Goal: Task Accomplishment & Management: Manage account settings

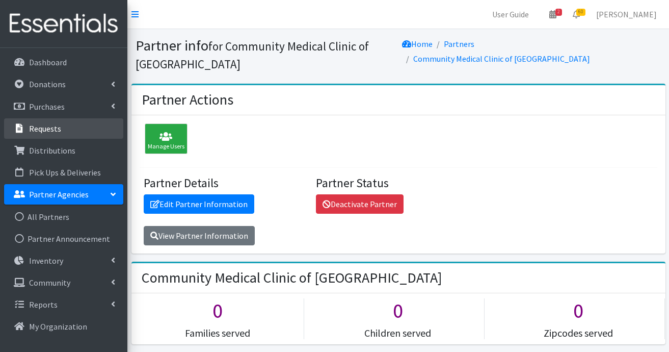
scroll to position [714, 0]
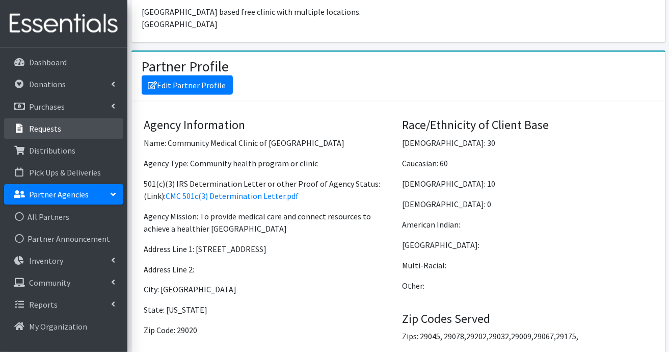
click at [54, 127] on p "Requests" at bounding box center [45, 128] width 32 height 10
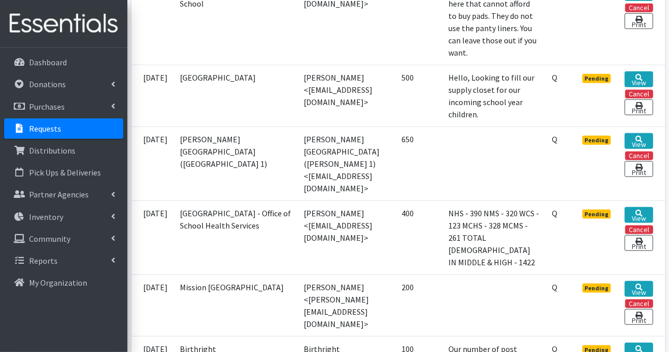
scroll to position [612, 0]
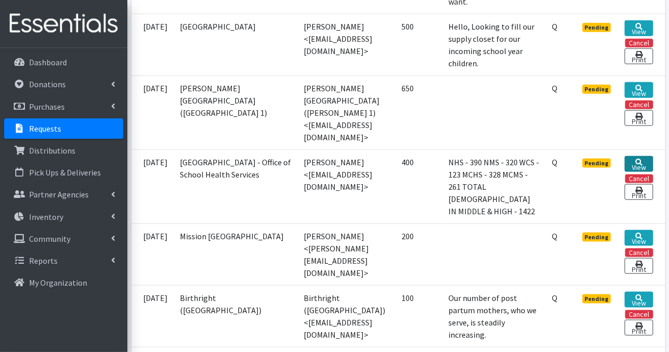
click at [632, 172] on link "View" at bounding box center [639, 164] width 28 height 16
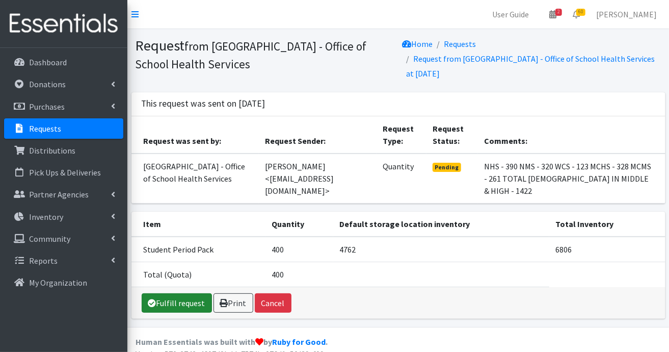
click at [194, 293] on link "Fulfill request" at bounding box center [177, 302] width 70 height 19
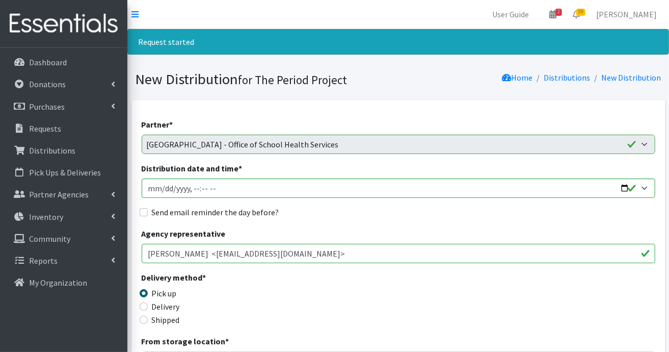
click at [151, 320] on div "Shipped" at bounding box center [206, 320] width 128 height 12
click at [144, 320] on input "Shipped" at bounding box center [144, 320] width 8 height 8
radio input "true"
click at [258, 192] on input "Distribution date and time *" at bounding box center [399, 187] width 514 height 19
click at [164, 190] on input "Distribution date and time *" at bounding box center [399, 187] width 514 height 19
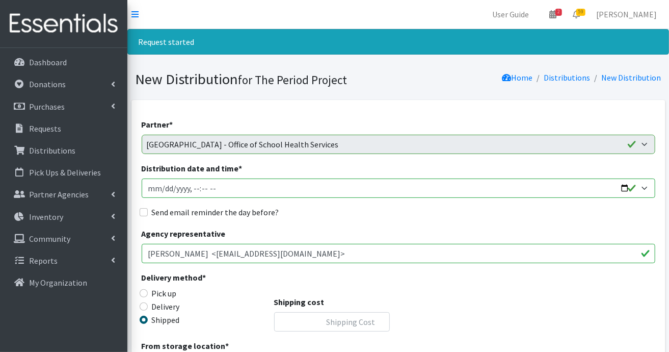
type input "2025-08-12T23:59"
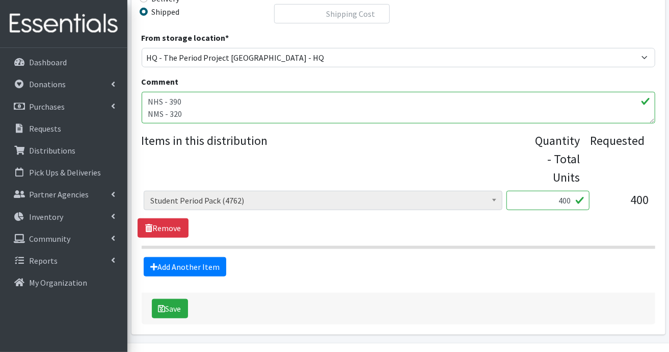
scroll to position [335, 0]
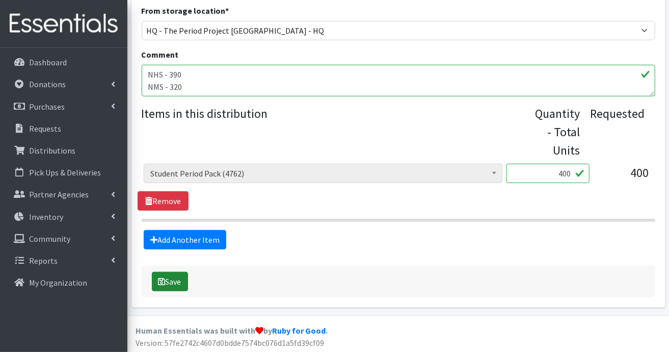
click at [182, 281] on button "Save" at bounding box center [170, 281] width 36 height 19
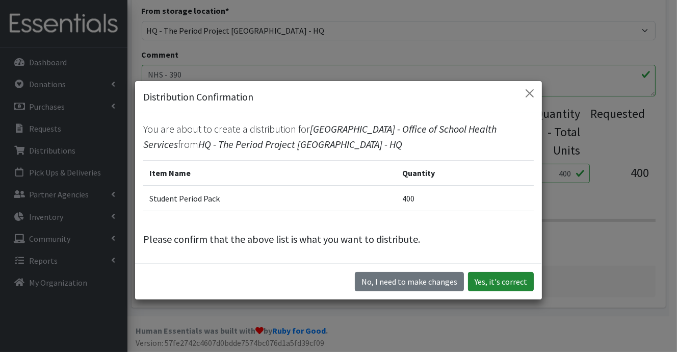
click at [495, 276] on button "Yes, it's correct" at bounding box center [501, 281] width 66 height 19
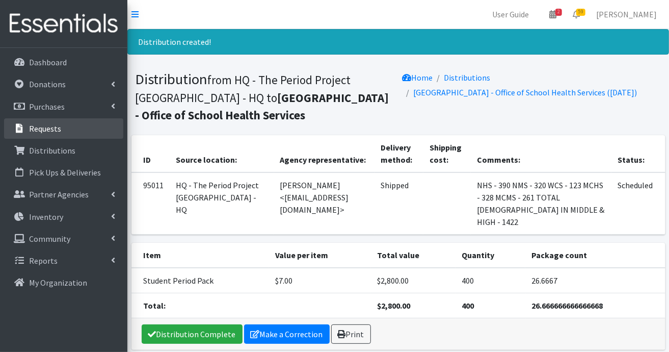
click at [43, 126] on p "Requests" at bounding box center [45, 128] width 32 height 10
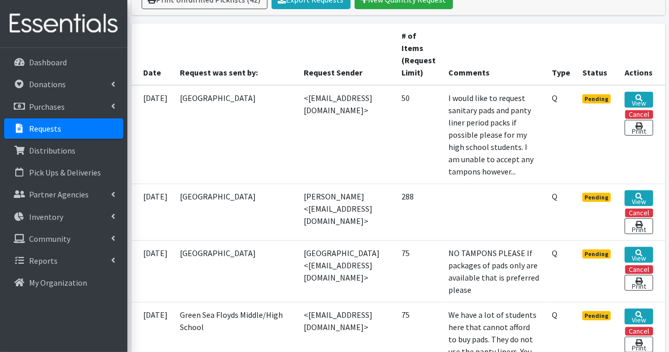
scroll to position [255, 0]
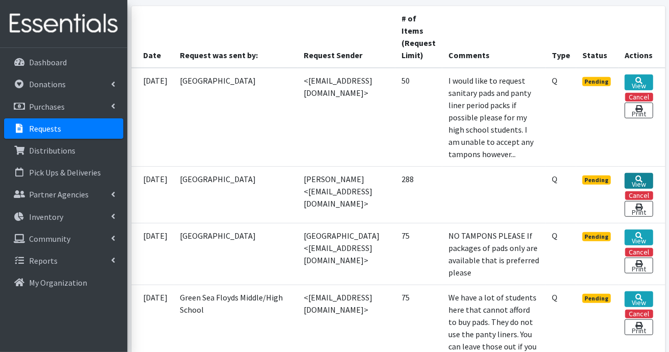
click at [644, 189] on link "View" at bounding box center [639, 181] width 28 height 16
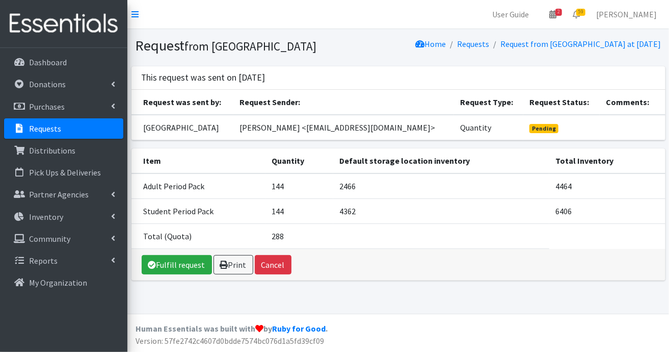
click at [46, 128] on p "Requests" at bounding box center [45, 128] width 32 height 10
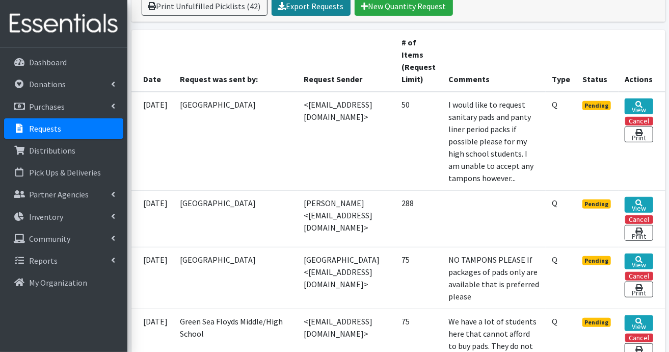
scroll to position [306, 0]
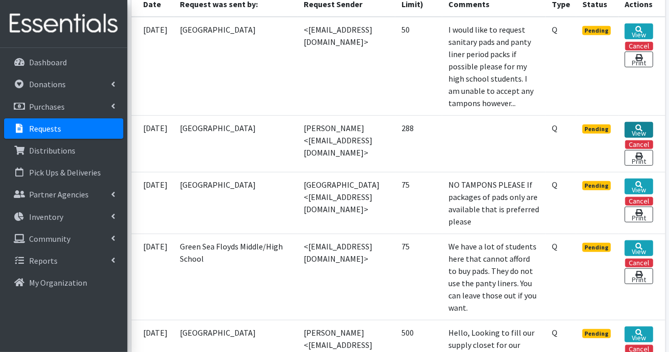
click at [640, 138] on link "View" at bounding box center [639, 130] width 28 height 16
